Goal: Information Seeking & Learning: Learn about a topic

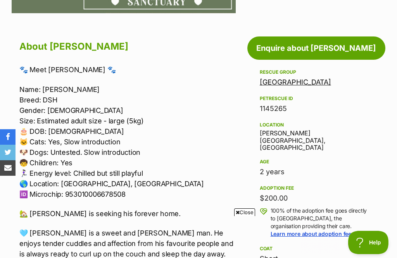
scroll to position [372, 0]
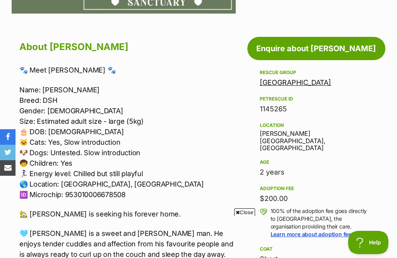
click at [325, 78] on link "[GEOGRAPHIC_DATA]" at bounding box center [295, 82] width 71 height 8
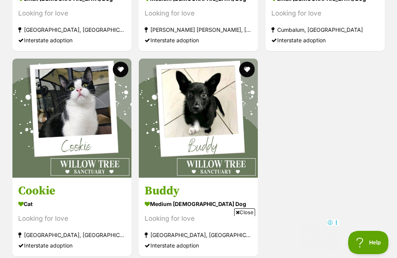
click at [175, 183] on h3 "Buddy" at bounding box center [198, 190] width 107 height 15
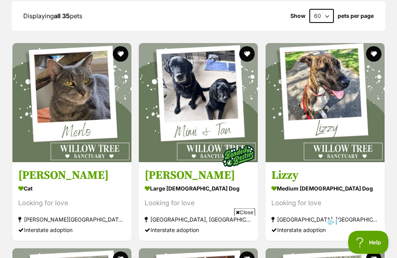
scroll to position [857, 0]
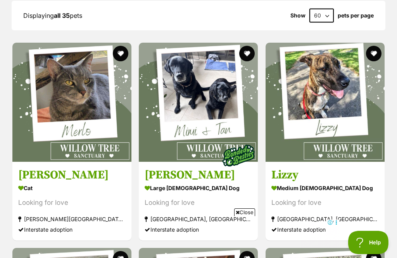
click at [171, 168] on h3 "Mimi" at bounding box center [198, 175] width 107 height 15
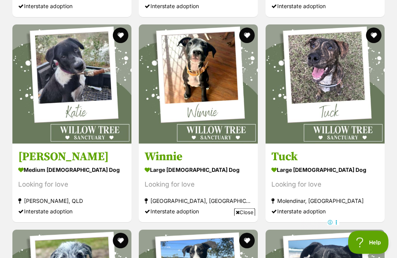
scroll to position [1080, 0]
click at [59, 59] on img at bounding box center [71, 83] width 119 height 119
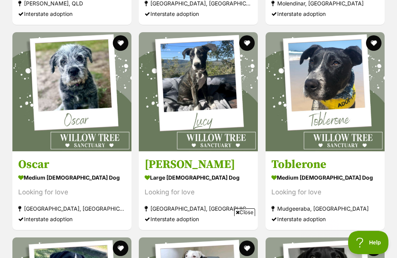
scroll to position [1280, 0]
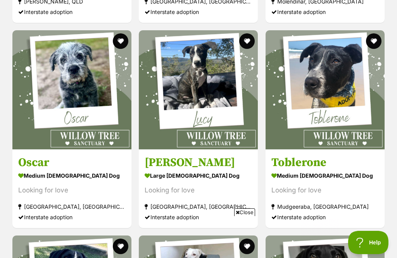
click at [66, 77] on img at bounding box center [71, 89] width 119 height 119
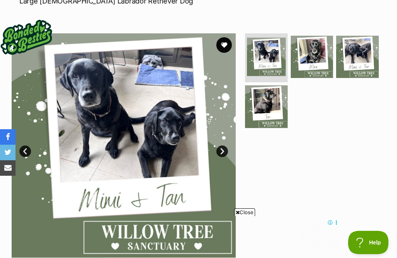
click at [226, 153] on link "Next" at bounding box center [222, 151] width 12 height 12
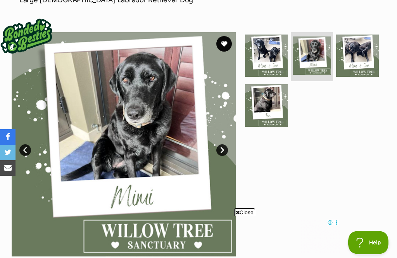
click at [229, 144] on img at bounding box center [124, 144] width 224 height 224
click at [226, 150] on link "Next" at bounding box center [222, 150] width 12 height 12
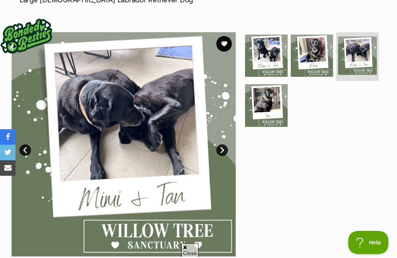
click at [228, 150] on link "Next" at bounding box center [222, 150] width 12 height 12
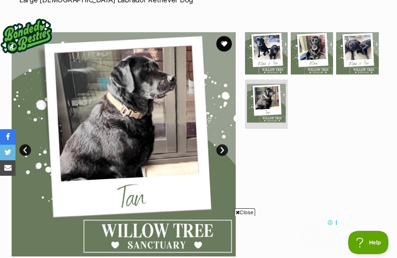
click at [230, 148] on img at bounding box center [124, 144] width 224 height 224
click at [228, 148] on link "Next" at bounding box center [222, 150] width 12 height 12
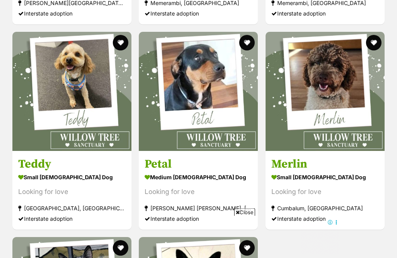
scroll to position [2919, 0]
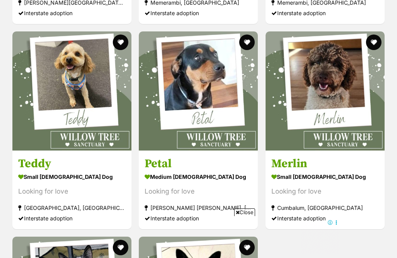
click at [69, 62] on img at bounding box center [71, 90] width 119 height 119
click at [52, 31] on img at bounding box center [71, 90] width 119 height 119
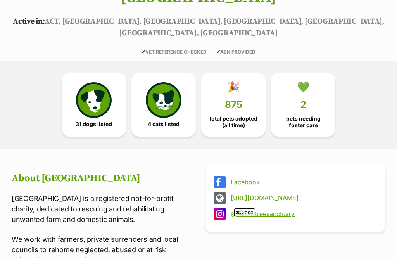
scroll to position [0, 0]
click at [315, 91] on link "💚 2 pets needing foster care" at bounding box center [303, 105] width 64 height 64
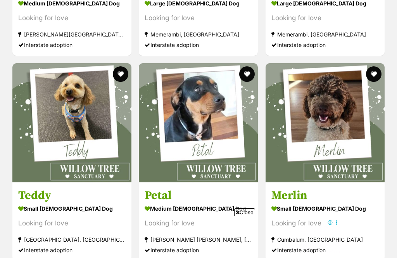
scroll to position [2894, 0]
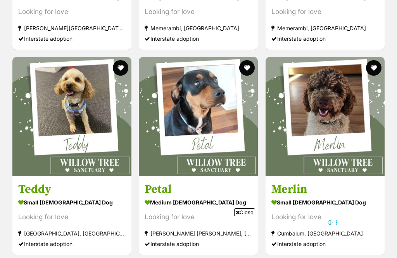
click at [343, 106] on img at bounding box center [325, 116] width 119 height 119
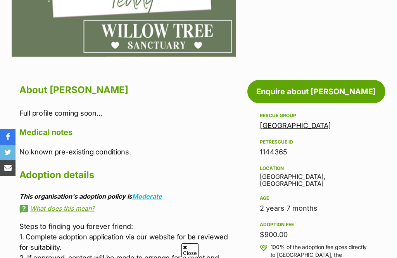
scroll to position [320, 0]
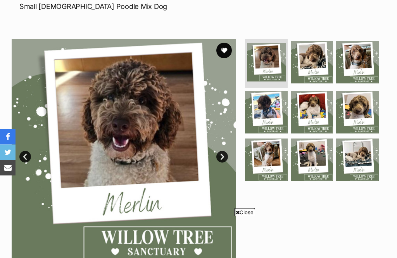
scroll to position [123, 0]
click at [225, 157] on link "Next" at bounding box center [222, 157] width 12 height 12
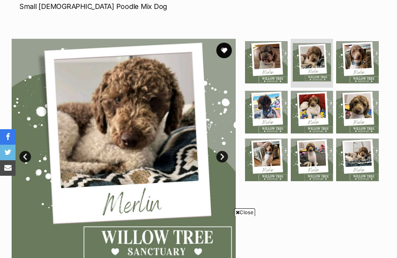
click at [224, 152] on link "Next" at bounding box center [222, 157] width 12 height 12
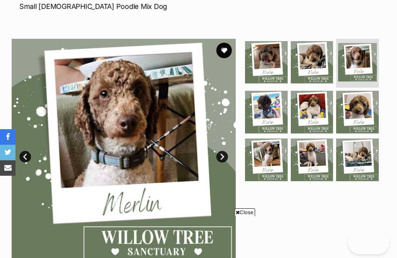
click at [227, 157] on link "Next" at bounding box center [222, 157] width 12 height 12
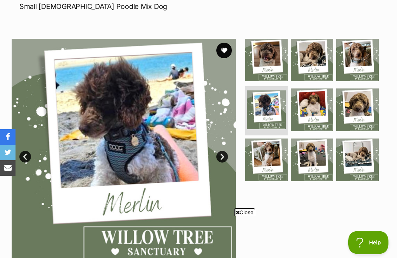
scroll to position [0, 0]
click at [227, 156] on link "Next" at bounding box center [222, 157] width 12 height 12
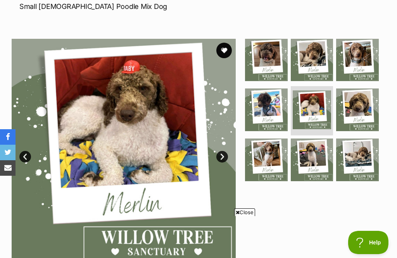
click at [226, 156] on link "Next" at bounding box center [222, 157] width 12 height 12
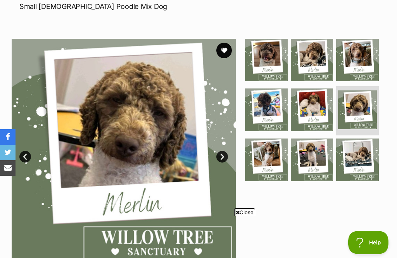
click at [231, 152] on img at bounding box center [124, 151] width 224 height 224
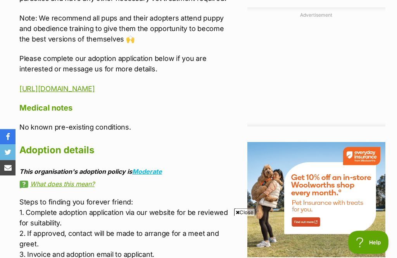
scroll to position [154, 0]
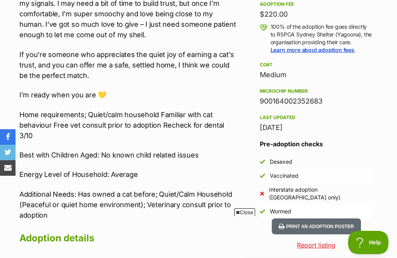
scroll to position [494, 0]
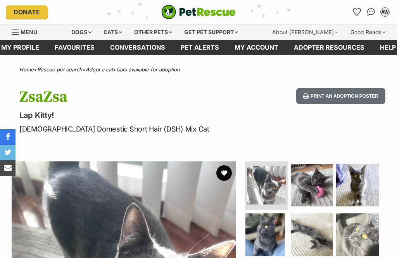
scroll to position [9, 0]
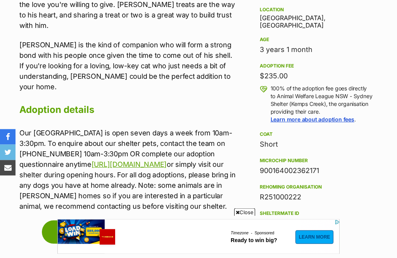
scroll to position [520, 0]
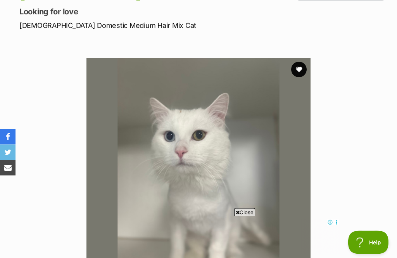
scroll to position [121, 0]
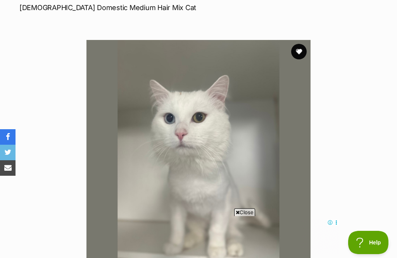
click at [300, 52] on button "favourite" at bounding box center [299, 52] width 16 height 16
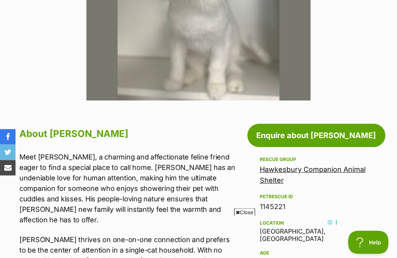
scroll to position [288, 0]
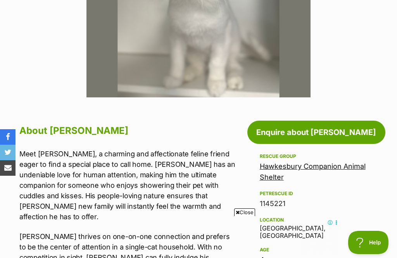
click at [353, 164] on link "Hawkesbury Companion Animal Shelter" at bounding box center [313, 171] width 106 height 19
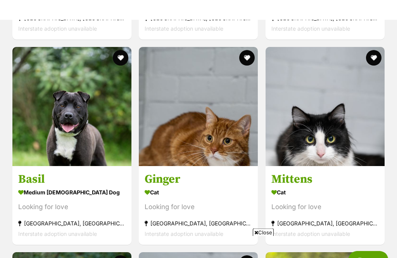
scroll to position [1129, 0]
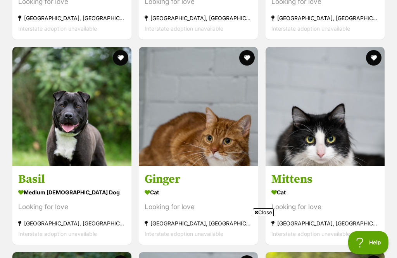
click at [179, 172] on h3 "Ginger" at bounding box center [198, 179] width 107 height 15
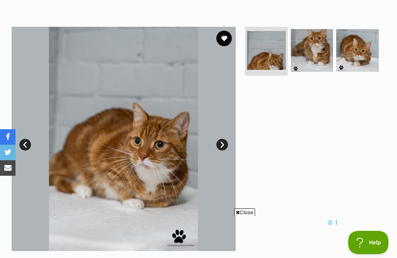
click at [224, 144] on link "Next" at bounding box center [222, 145] width 12 height 12
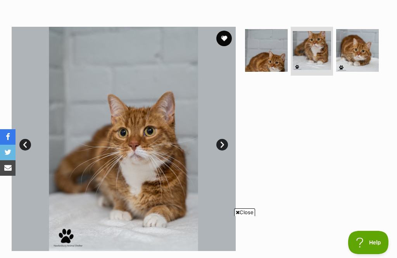
click at [227, 137] on img at bounding box center [124, 139] width 224 height 224
click at [224, 142] on link "Next" at bounding box center [222, 145] width 12 height 12
